Goal: Transaction & Acquisition: Obtain resource

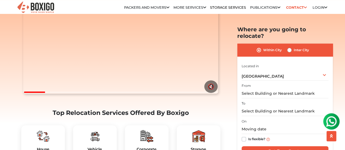
scroll to position [136, 0]
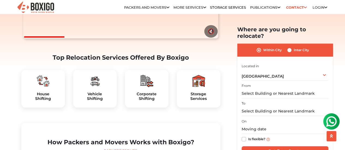
click at [292, 47] on div "Inter City" at bounding box center [298, 50] width 22 height 7
click at [294, 47] on label "Inter City" at bounding box center [301, 50] width 15 height 7
click at [291, 47] on input "Inter City" at bounding box center [289, 49] width 4 height 5
radio input "true"
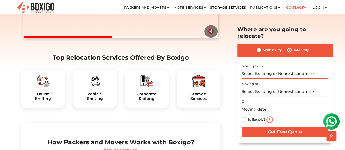
click at [260, 69] on input "text" at bounding box center [284, 74] width 87 height 10
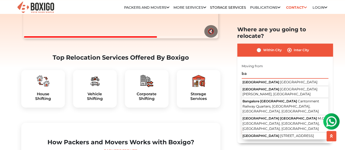
type input "b"
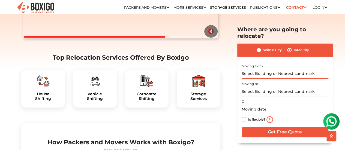
type input "a"
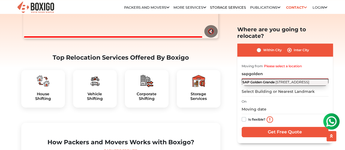
click at [276, 79] on button "SAP Golden Grande 2nd Main Road, Vinayaka Layout, Shanthi Pura, Phase II, Elect…" at bounding box center [284, 82] width 87 height 7
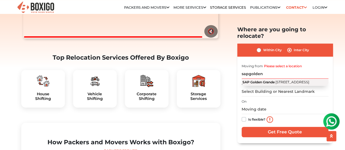
type input "SAP Golden Grande, 2nd Main Road, Vinayaka Layout, Shanthi Pura, Phase II, Elec…"
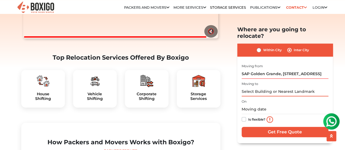
click at [263, 87] on input "text" at bounding box center [284, 92] width 87 height 10
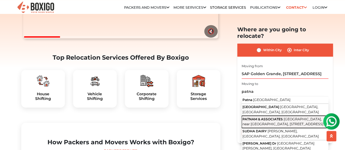
click at [270, 117] on span "PATNAM & ASSOCIATES" at bounding box center [262, 119] width 40 height 4
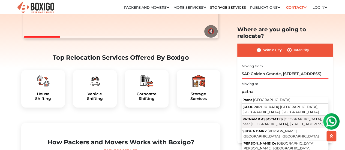
type input "PATNAM & ASSOCIATES, Devarachikkanahalli Begur Rd, near indian Primary and High…"
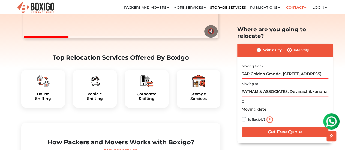
click at [254, 105] on input "text" at bounding box center [284, 110] width 87 height 10
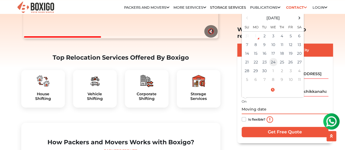
click at [275, 58] on td "24" at bounding box center [273, 62] width 9 height 9
type input "09/24/2025 12:00 AM"
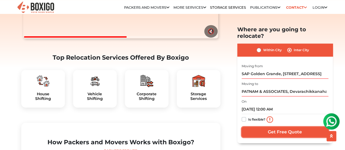
drag, startPoint x: 251, startPoint y: 124, endPoint x: 247, endPoint y: 114, distance: 10.2
click at [248, 115] on div "I am shifting my 1 BHK 2 BHK 3 BHK 3 + BHK FEW ITEMS FEW ITEMS 1 BHK 2 BHK 3 BH…" at bounding box center [284, 100] width 87 height 76
click at [248, 116] on label "Is flexible?" at bounding box center [256, 119] width 17 height 6
click at [244, 116] on input "Is flexible?" at bounding box center [243, 118] width 4 height 5
checkbox input "true"
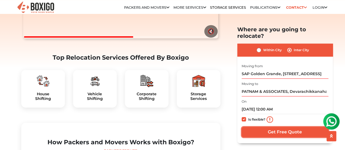
click at [257, 127] on input "Get Free Quote" at bounding box center [284, 132] width 87 height 10
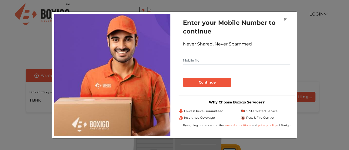
click at [200, 64] on input "text" at bounding box center [236, 60] width 107 height 9
type input "7250377407"
click at [183, 78] on button "Continue" at bounding box center [207, 82] width 48 height 9
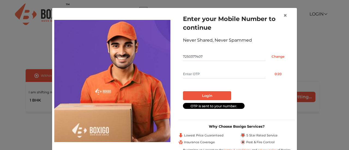
click at [200, 74] on input "text" at bounding box center [224, 74] width 83 height 9
type input "7683"
click at [198, 99] on button "Login" at bounding box center [207, 95] width 48 height 9
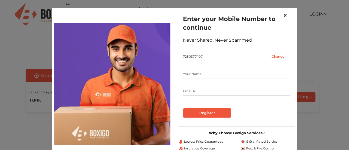
click at [285, 15] on button "×" at bounding box center [285, 15] width 13 height 15
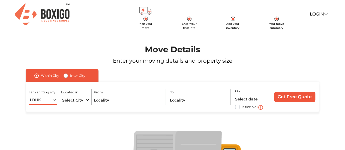
click at [44, 96] on select "1 BHK 2 BHK 3 BHK 3 + BHK FEW ITEMS" at bounding box center [43, 100] width 28 height 10
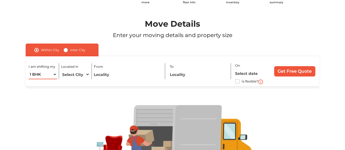
scroll to position [55, 0]
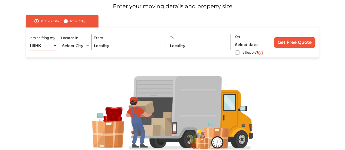
click at [51, 50] on select "1 BHK 2 BHK 3 BHK 3 + BHK FEW ITEMS" at bounding box center [43, 46] width 28 height 10
select select "FEW ITEMS"
click at [29, 41] on select "1 BHK 2 BHK 3 BHK 3 + BHK FEW ITEMS" at bounding box center [43, 46] width 28 height 10
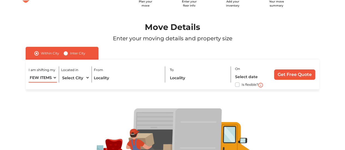
scroll to position [0, 0]
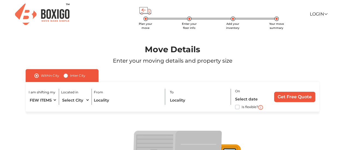
click at [38, 11] on img at bounding box center [42, 15] width 55 height 22
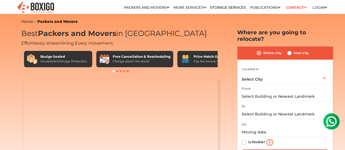
click at [267, 8] on link "Publications" at bounding box center [265, 7] width 30 height 4
click at [192, 10] on link "More services" at bounding box center [189, 7] width 33 height 4
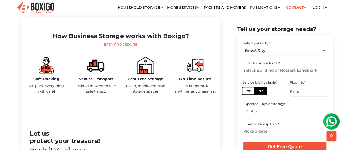
scroll to position [191, 0]
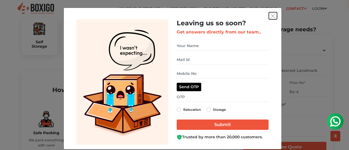
click at [270, 15] on img "get free quote dialog" at bounding box center [272, 16] width 5 height 5
